Goal: Task Accomplishment & Management: Complete application form

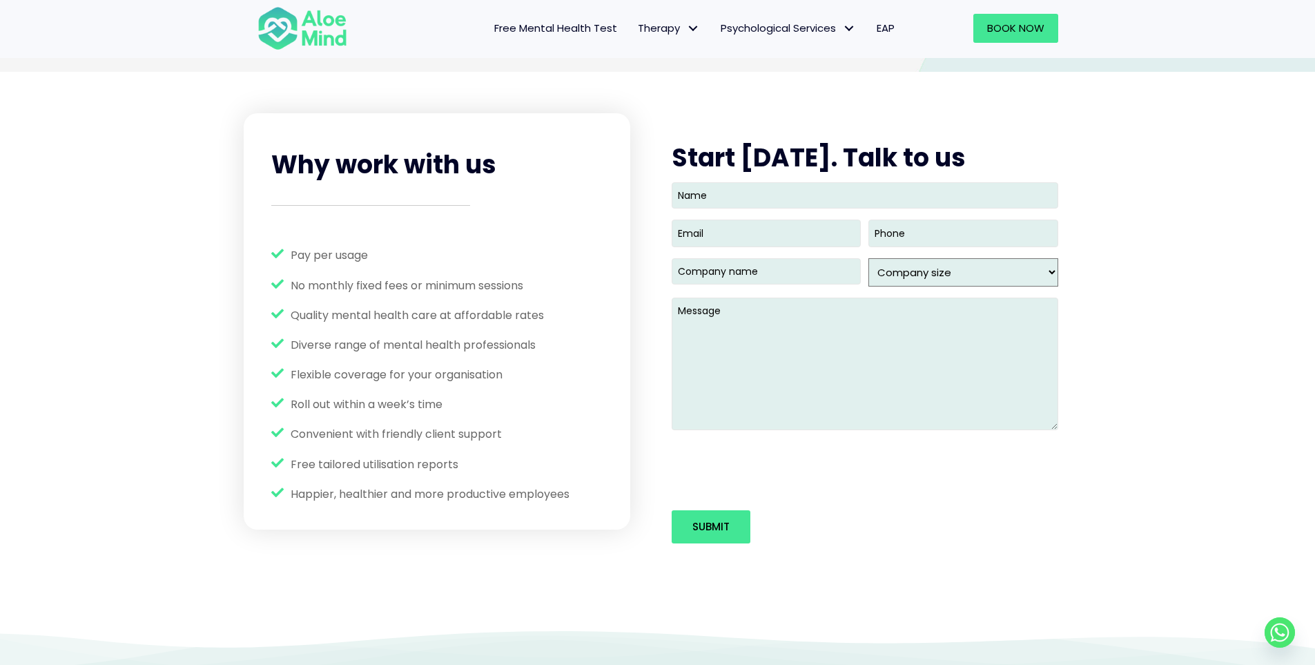
scroll to position [1726, 0]
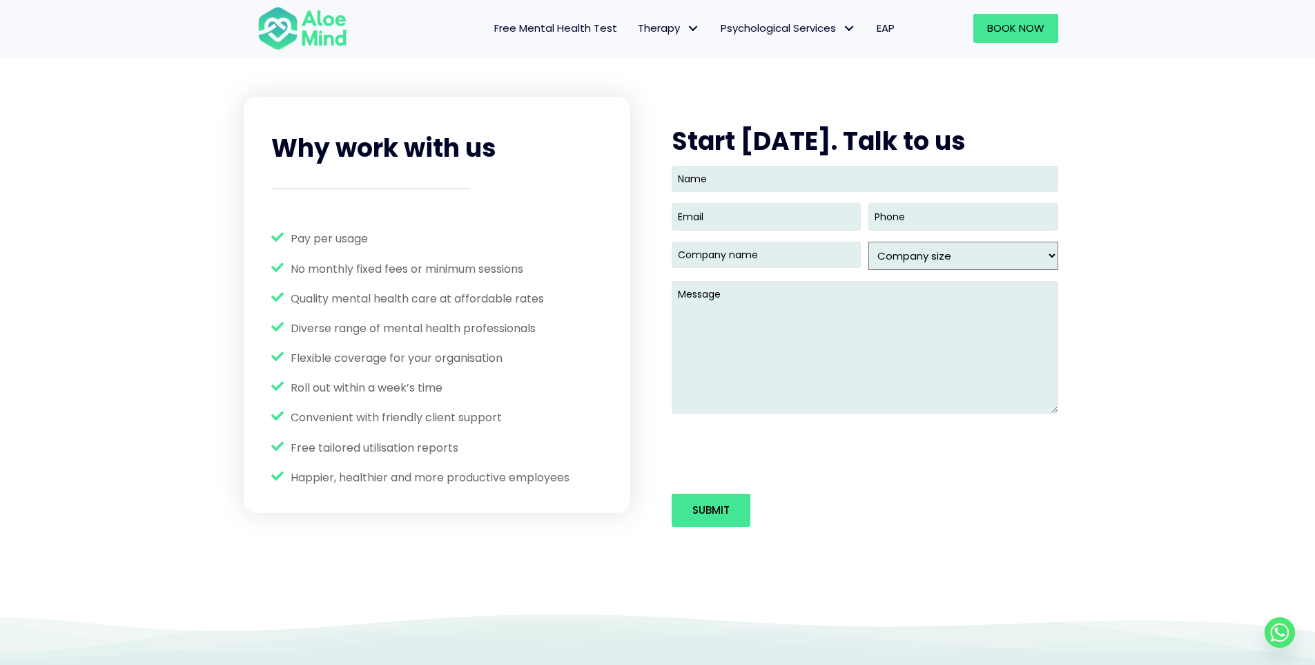
click at [311, 231] on span "Pay per usage" at bounding box center [329, 239] width 77 height 16
click at [389, 268] on span "No monthly fixed fees or minimum sessions" at bounding box center [407, 269] width 233 height 16
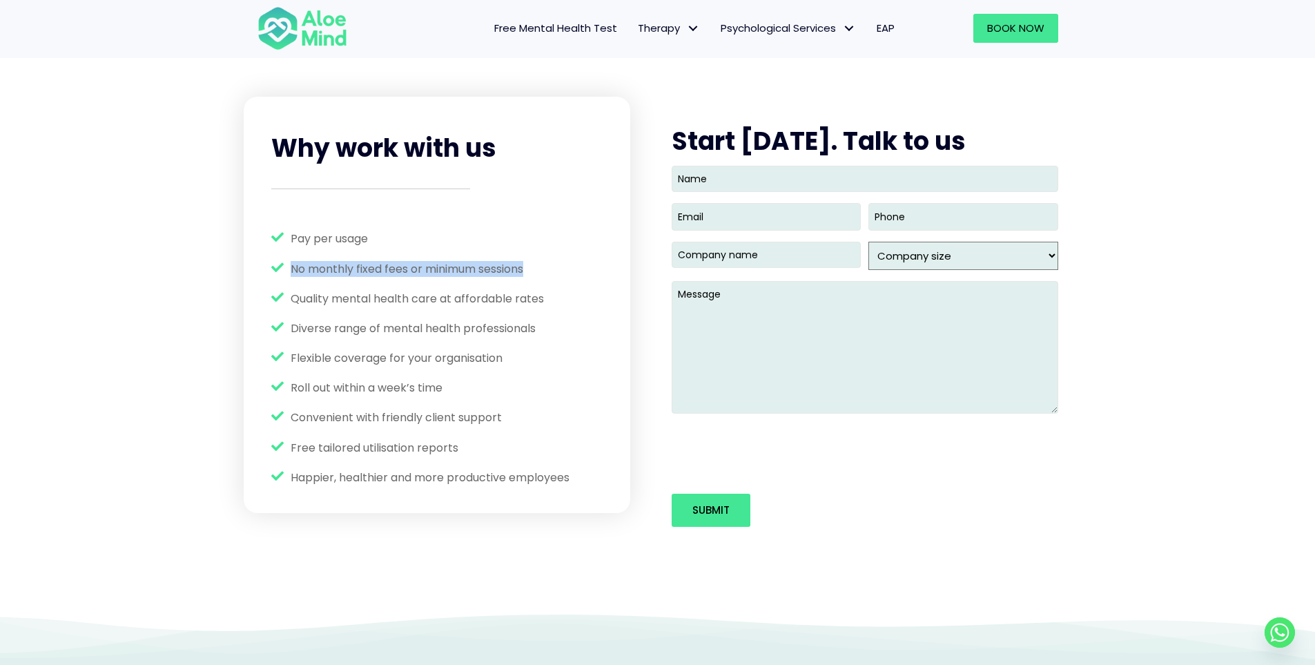
click at [389, 268] on span "No monthly fixed fees or minimum sessions" at bounding box center [407, 269] width 233 height 16
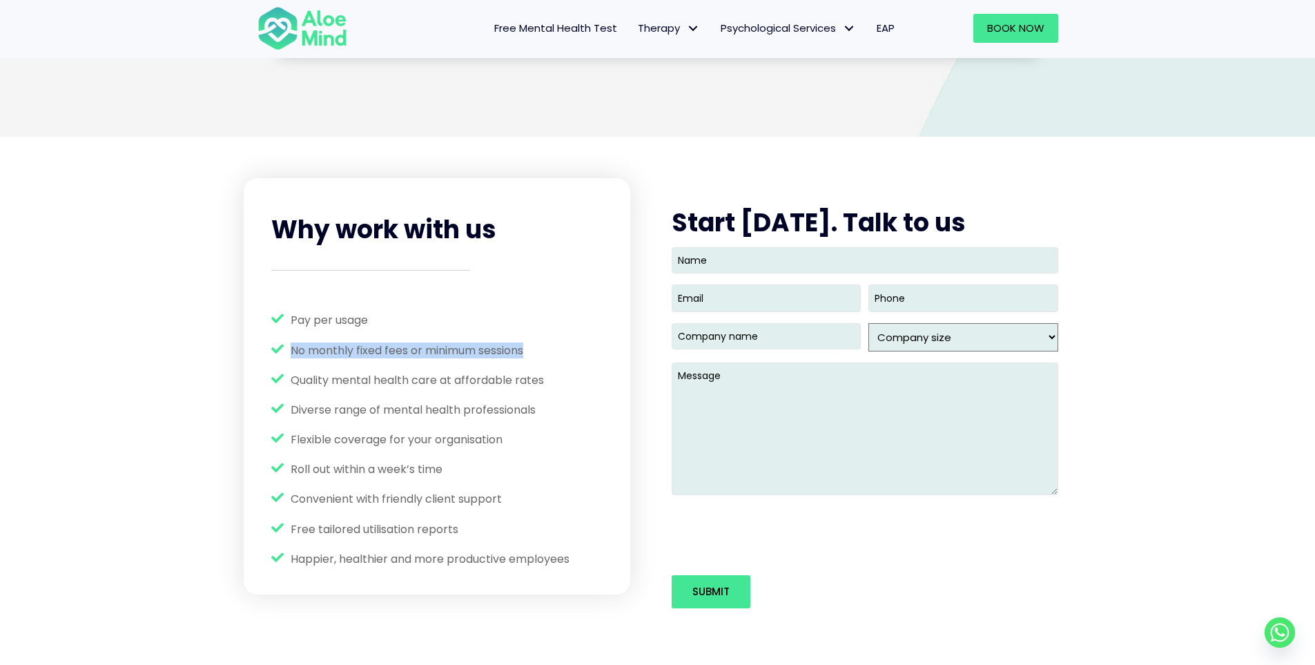
scroll to position [1657, 0]
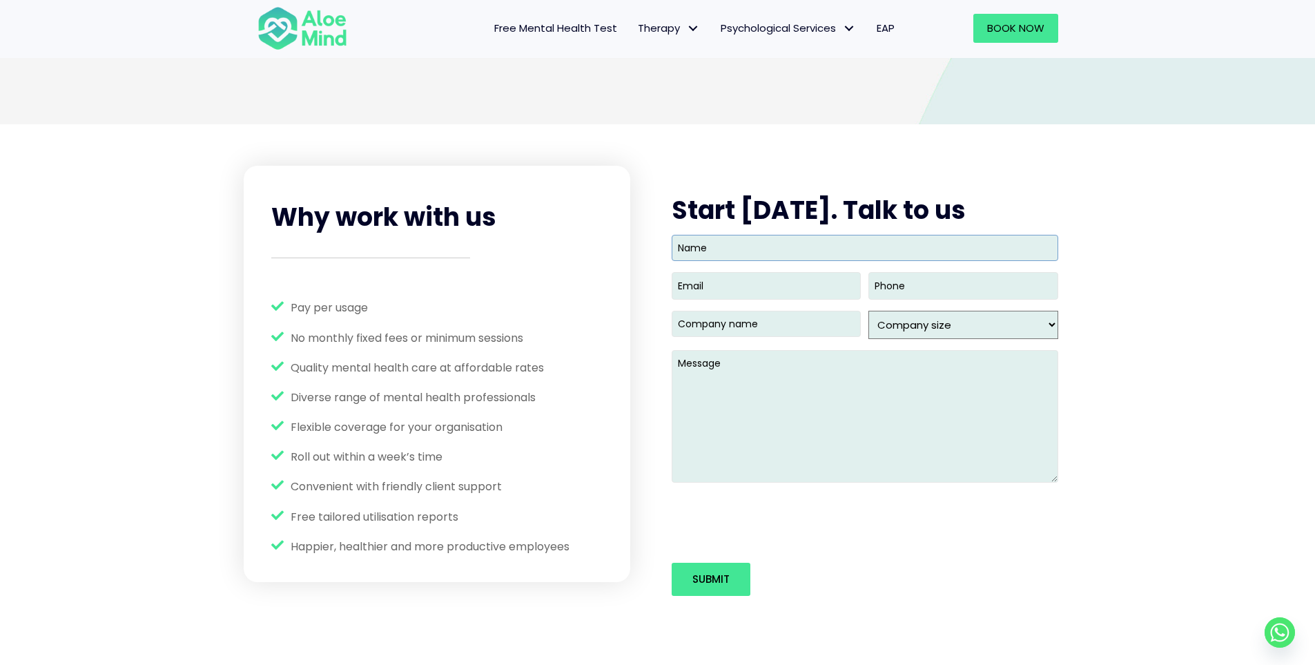
click at [733, 247] on input "Name" at bounding box center [865, 248] width 387 height 26
click at [931, 317] on select "Company size 1 - 49 50- 99 100- 249 250- 499 500 - 999 1,000 - 2,499 2,500 - 9,…" at bounding box center [962, 325] width 189 height 28
click at [812, 382] on textarea "Message" at bounding box center [865, 416] width 387 height 133
click at [916, 325] on select "Company size 1 - 49 50- 99 100- 249 250- 499 500 - 999 1,000 - 2,499 2,500 - 9,…" at bounding box center [962, 325] width 189 height 28
click at [750, 244] on input "Name" at bounding box center [865, 248] width 387 height 26
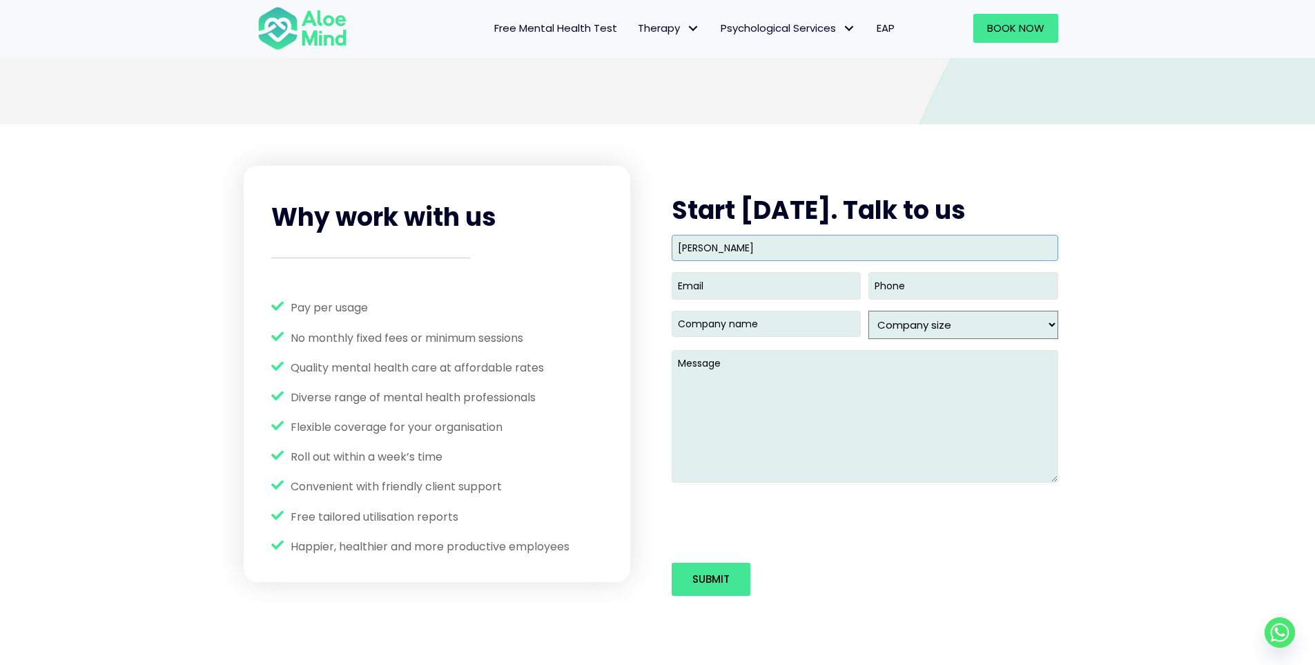
type input "[PERSON_NAME]"
click at [749, 282] on input "Email (Required)" at bounding box center [766, 285] width 189 height 27
type input "[EMAIL_ADDRESS][DOMAIN_NAME]"
type input "(___) ___-____"
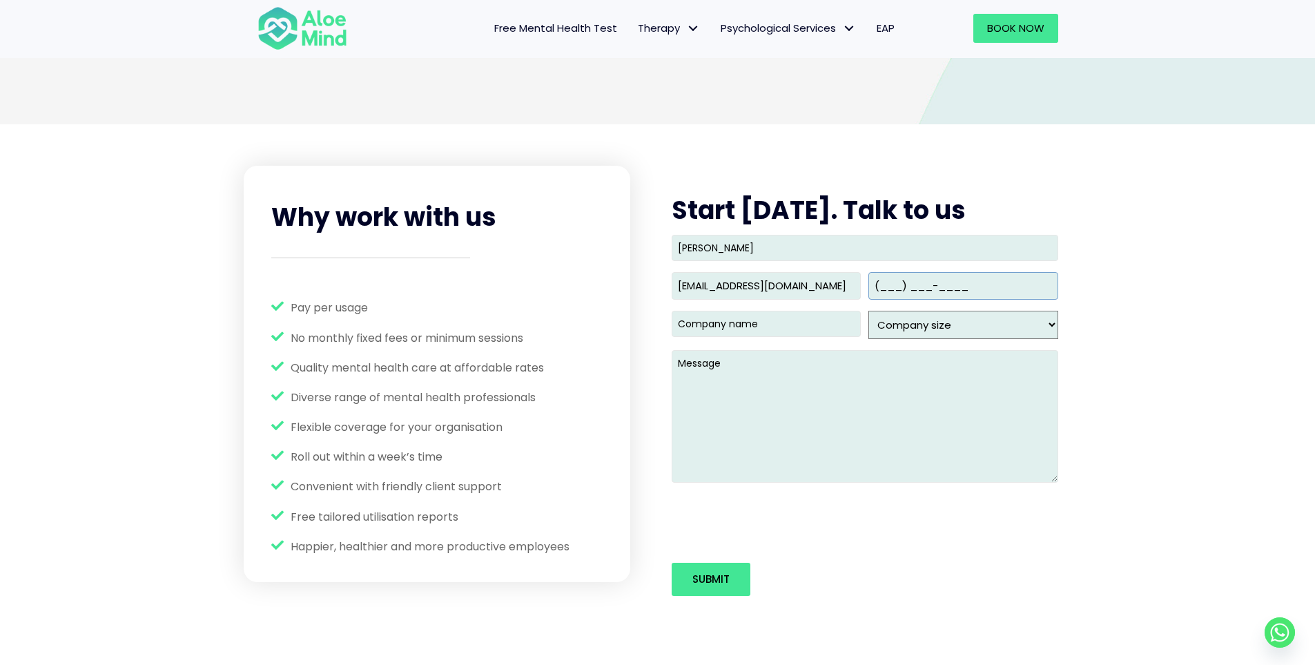
scroll to position [0, 0]
click at [898, 291] on input "(___) ___-____" at bounding box center [962, 285] width 189 height 27
click at [750, 327] on input "Company name (Required)" at bounding box center [766, 324] width 189 height 26
type input "Cognition Learning Group"
click at [973, 318] on select "Company size 1 - 49 50- 99 100- 249 250- 499 500 - 999 1,000 - 2,499 2,500 - 9,…" at bounding box center [962, 325] width 189 height 28
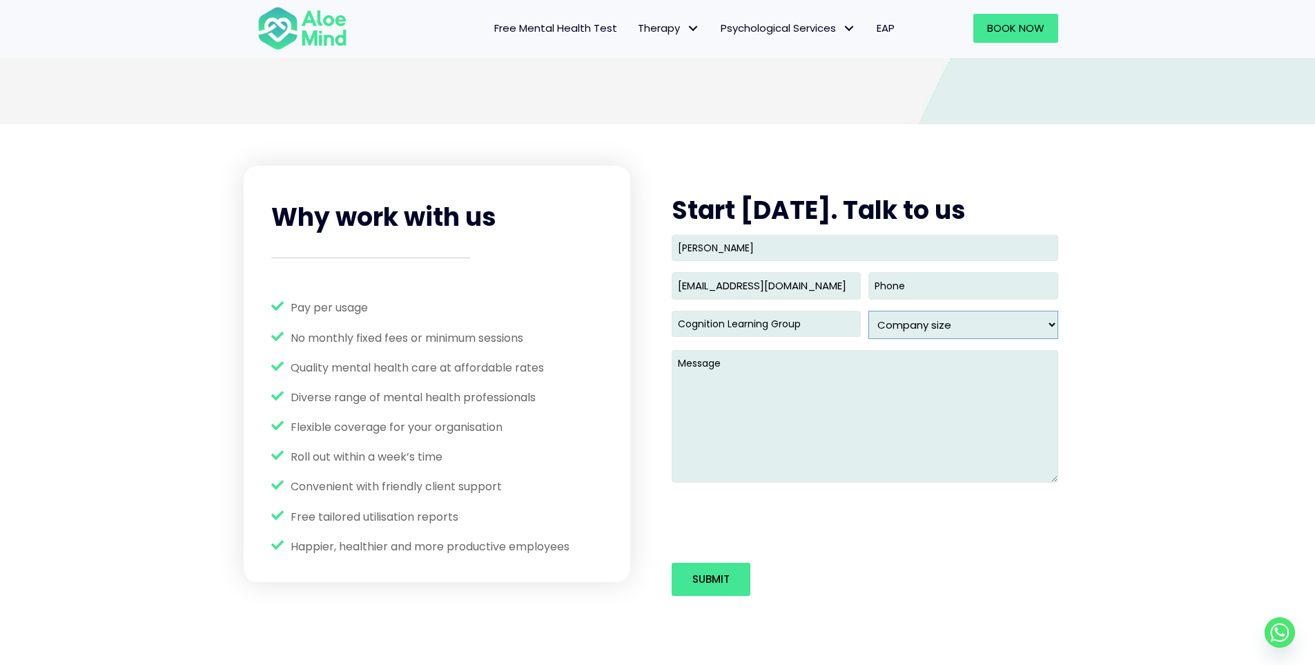
select select "50- 99"
click at [868, 311] on select "Company size 1 - 49 50- 99 100- 249 250- 499 500 - 999 1,000 - 2,499 2,500 - 9,…" at bounding box center [962, 325] width 189 height 28
click at [820, 381] on textarea "Message" at bounding box center [865, 416] width 387 height 133
click at [902, 359] on textarea "Hi, I would like to get more information on the EAP services." at bounding box center [865, 416] width 387 height 133
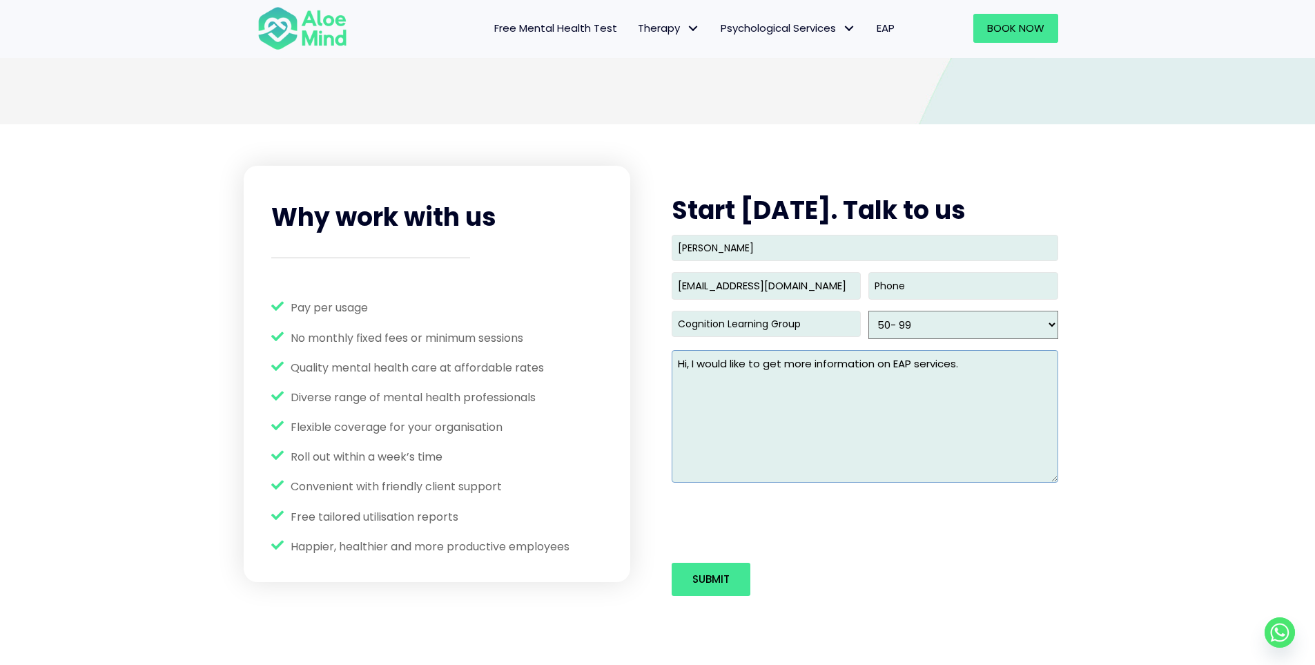
type textarea "Hi, I would like to get more information on EAP services."
type input "(___) ___-____"
click at [933, 292] on input "(___) ___-____" at bounding box center [962, 285] width 189 height 27
click at [988, 432] on textarea "Hi, I would like to get more information on EAP services." at bounding box center [865, 416] width 387 height 133
click at [708, 571] on input "Submit" at bounding box center [711, 579] width 79 height 33
